Goal: Task Accomplishment & Management: Manage account settings

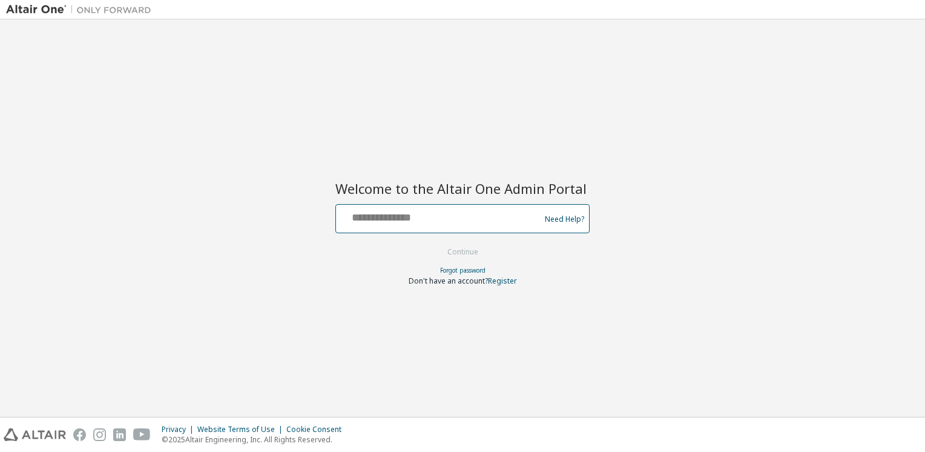
click at [365, 219] on input "text" at bounding box center [440, 216] width 198 height 18
type input "**********"
click at [474, 250] on button "Continue" at bounding box center [463, 252] width 56 height 18
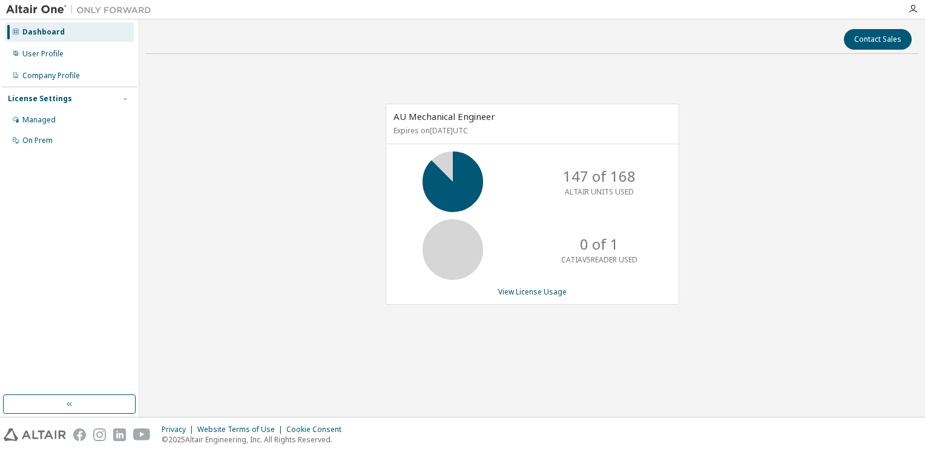
click at [34, 10] on img at bounding box center [81, 10] width 151 height 12
click at [913, 10] on icon "button" at bounding box center [914, 9] width 10 height 10
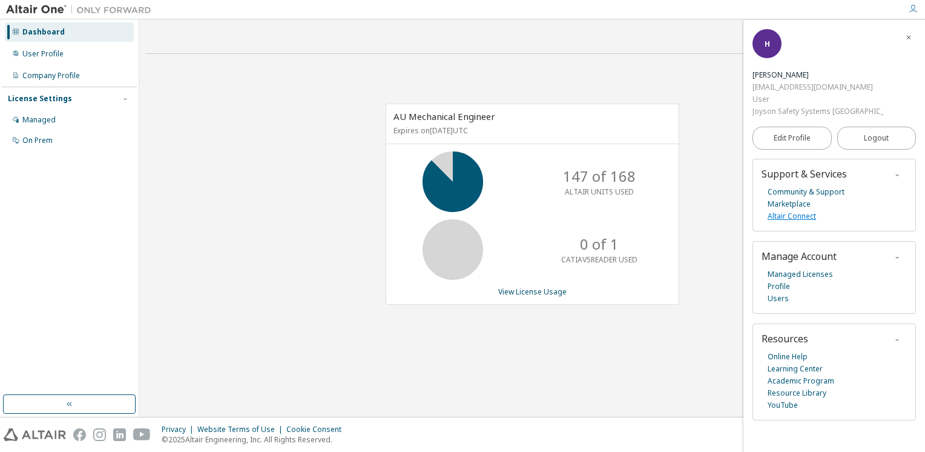
click at [802, 211] on link "Altair Connect" at bounding box center [792, 216] width 48 height 12
